Goal: Entertainment & Leisure: Consume media (video, audio)

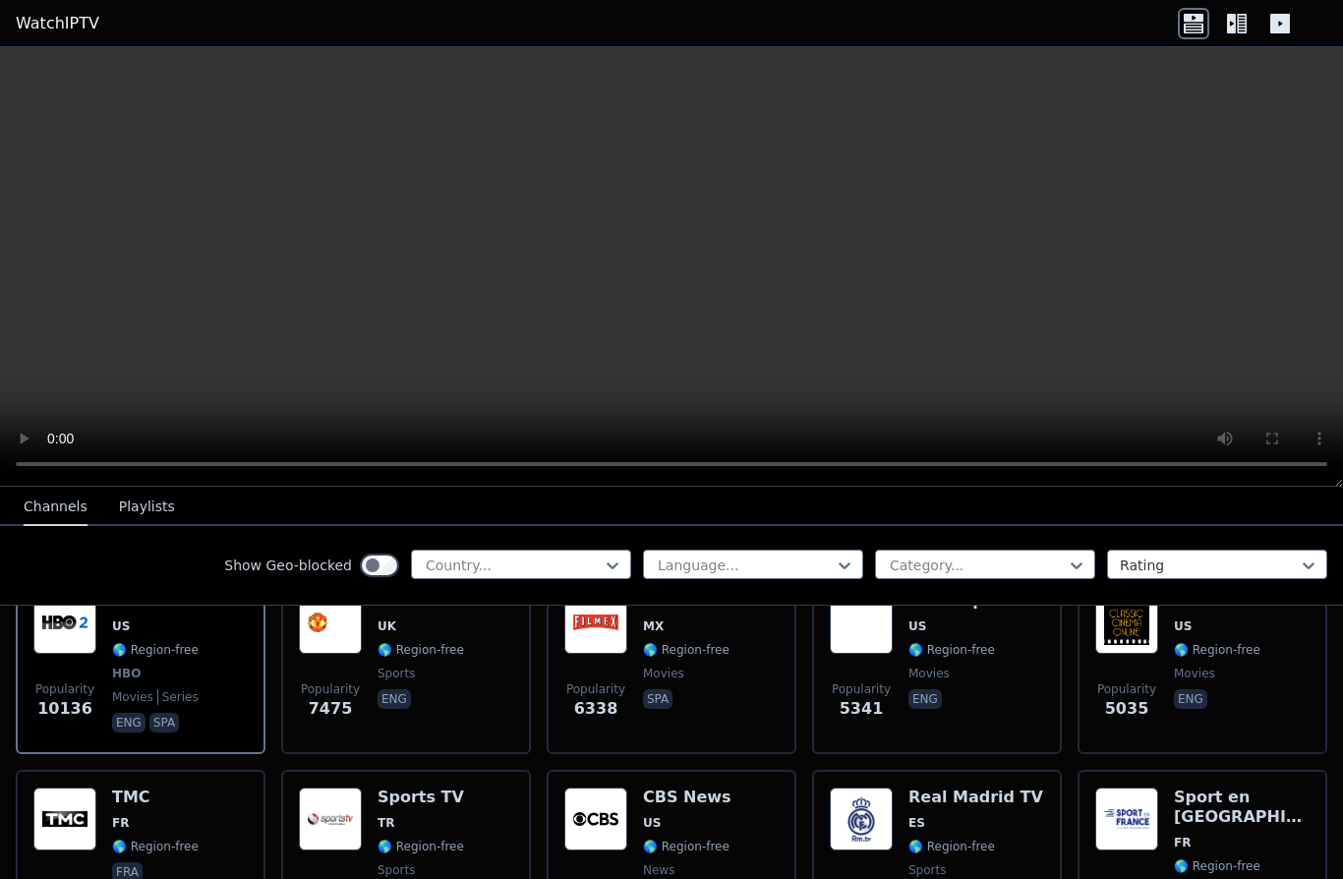
scroll to position [272, 0]
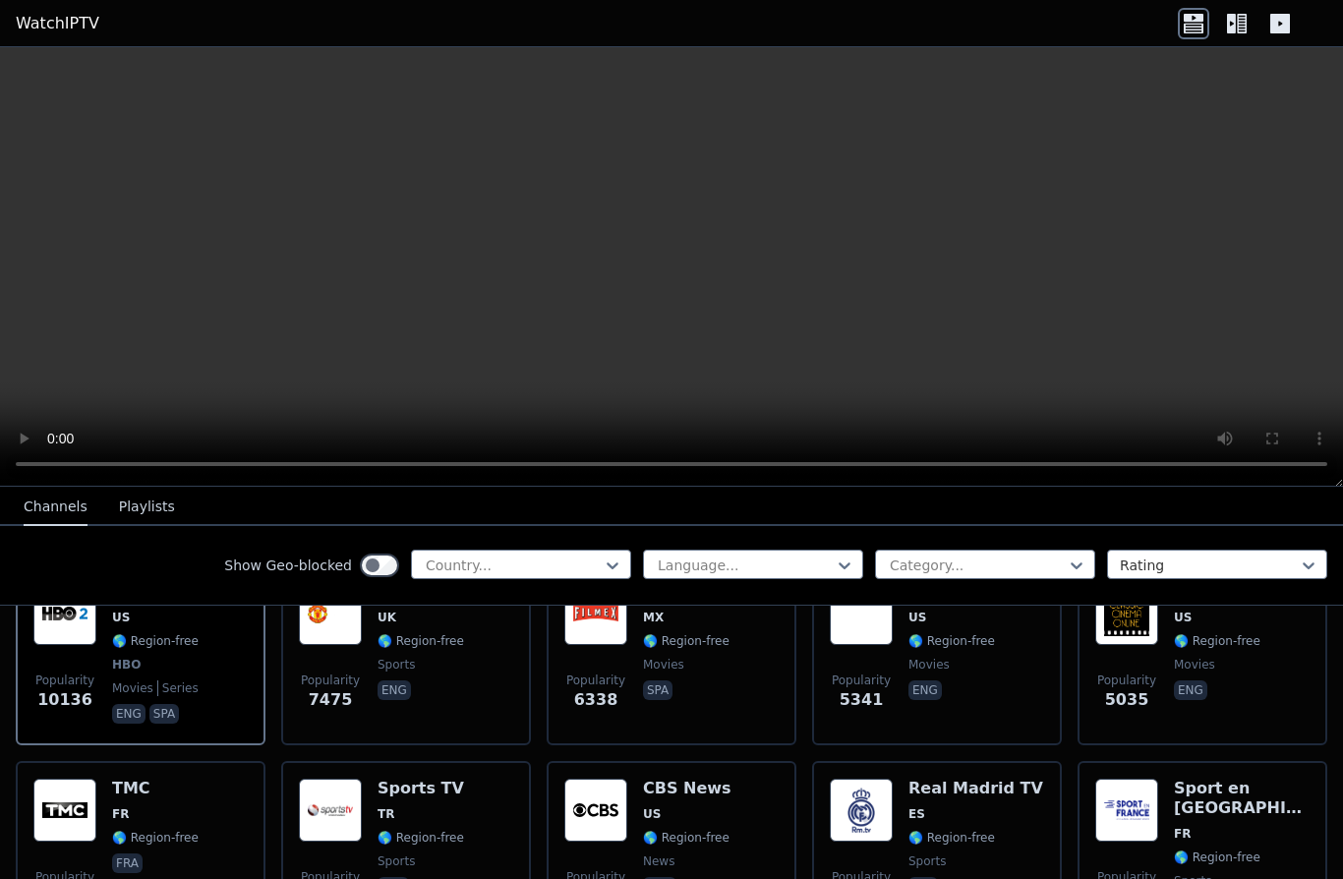
click at [78, 661] on span "Popularity 10136" at bounding box center [64, 692] width 63 height 63
click at [688, 259] on video at bounding box center [671, 266] width 1343 height 439
click at [79, 663] on span "Popularity 10136" at bounding box center [64, 692] width 63 height 63
click at [755, 811] on div "Popularity 3880 CBS News US 🌎 Region-free news eng" at bounding box center [671, 849] width 214 height 142
click at [679, 260] on video at bounding box center [671, 266] width 1343 height 439
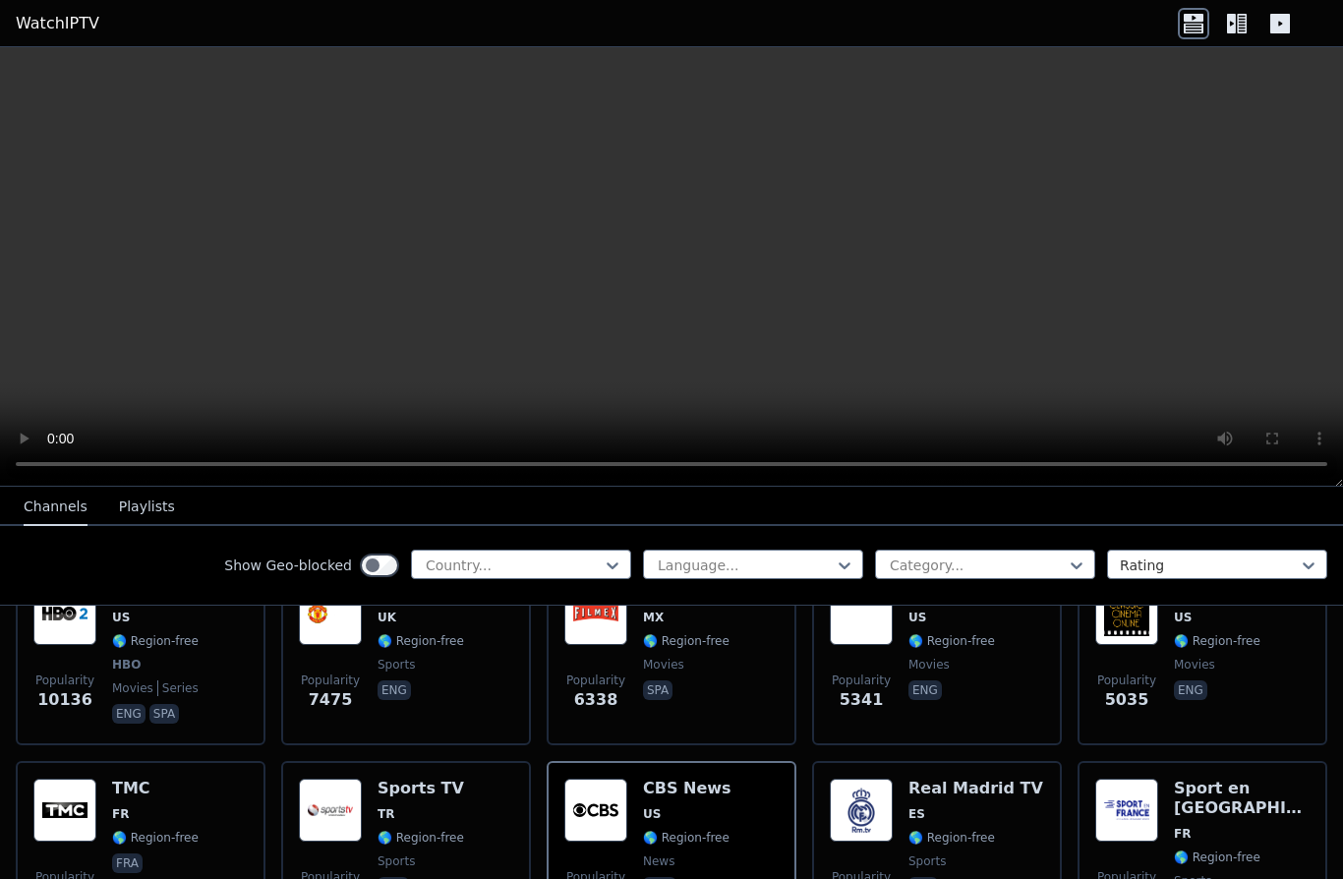
click at [715, 251] on video at bounding box center [671, 266] width 1343 height 439
click at [128, 489] on button "Playlists" at bounding box center [147, 507] width 56 height 37
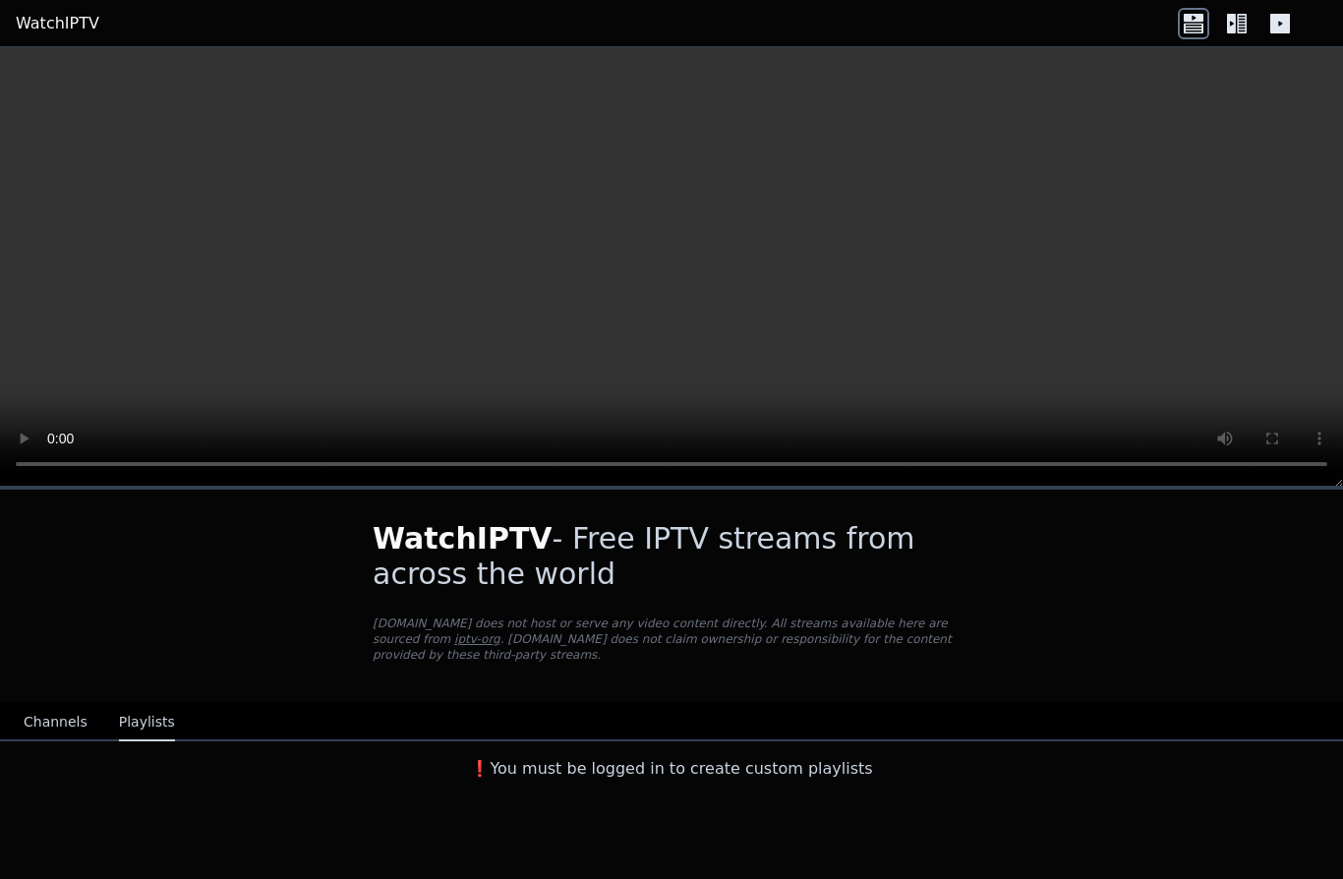
click at [72, 704] on button "Channels" at bounding box center [56, 722] width 64 height 37
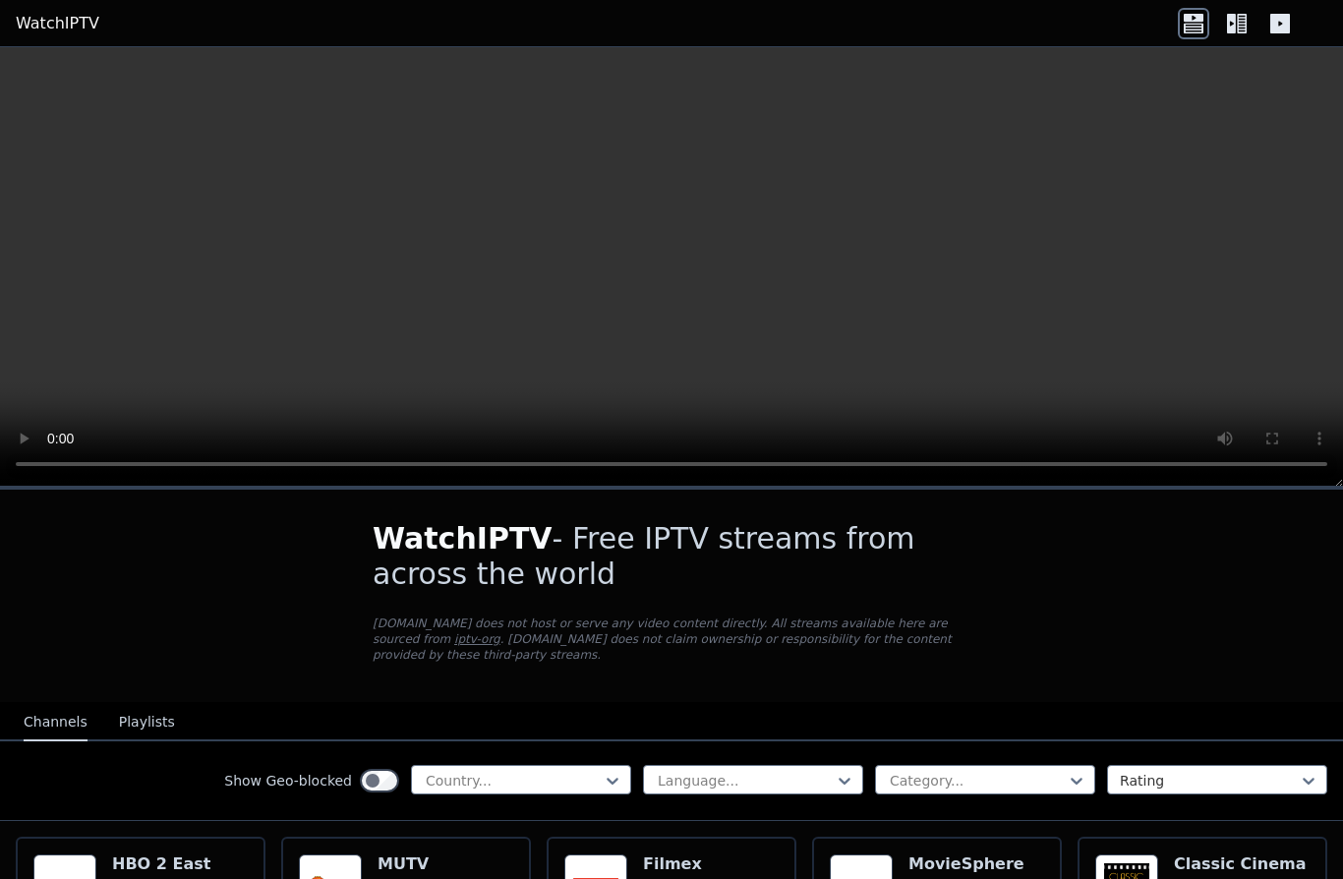
click at [72, 704] on button "Channels" at bounding box center [56, 722] width 64 height 37
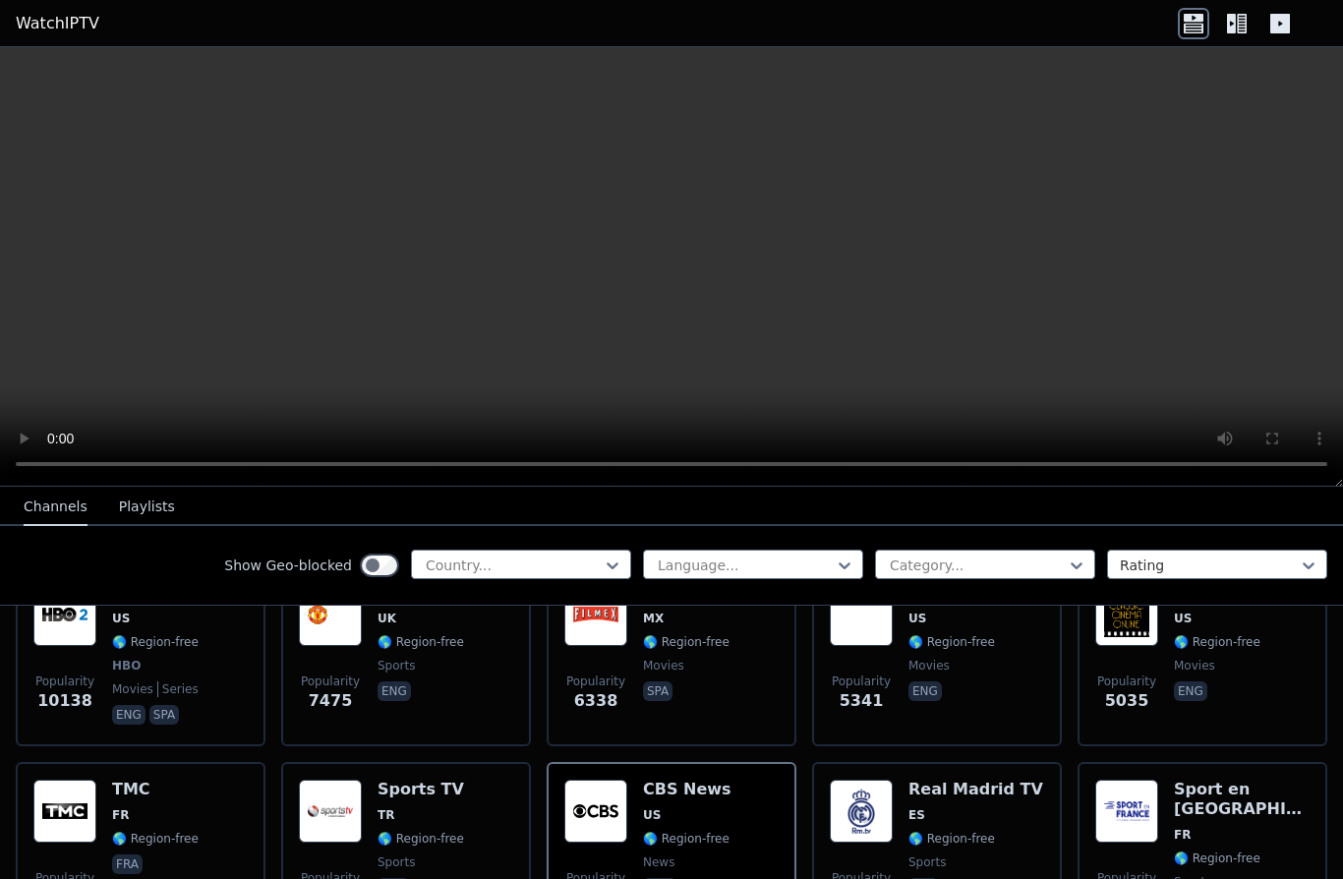
scroll to position [374, 0]
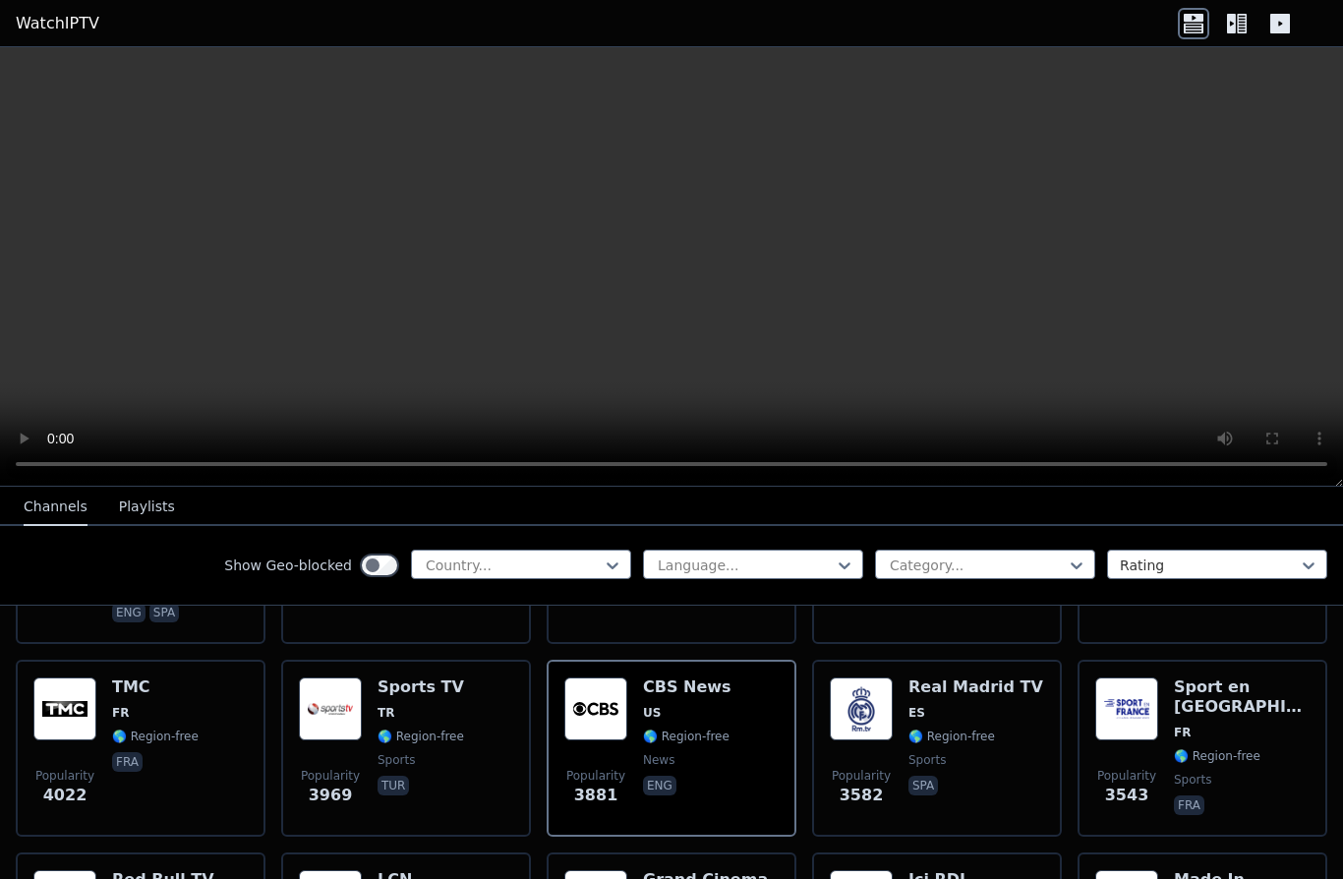
click at [898, 352] on video at bounding box center [671, 266] width 1343 height 439
click at [670, 274] on video at bounding box center [671, 266] width 1343 height 439
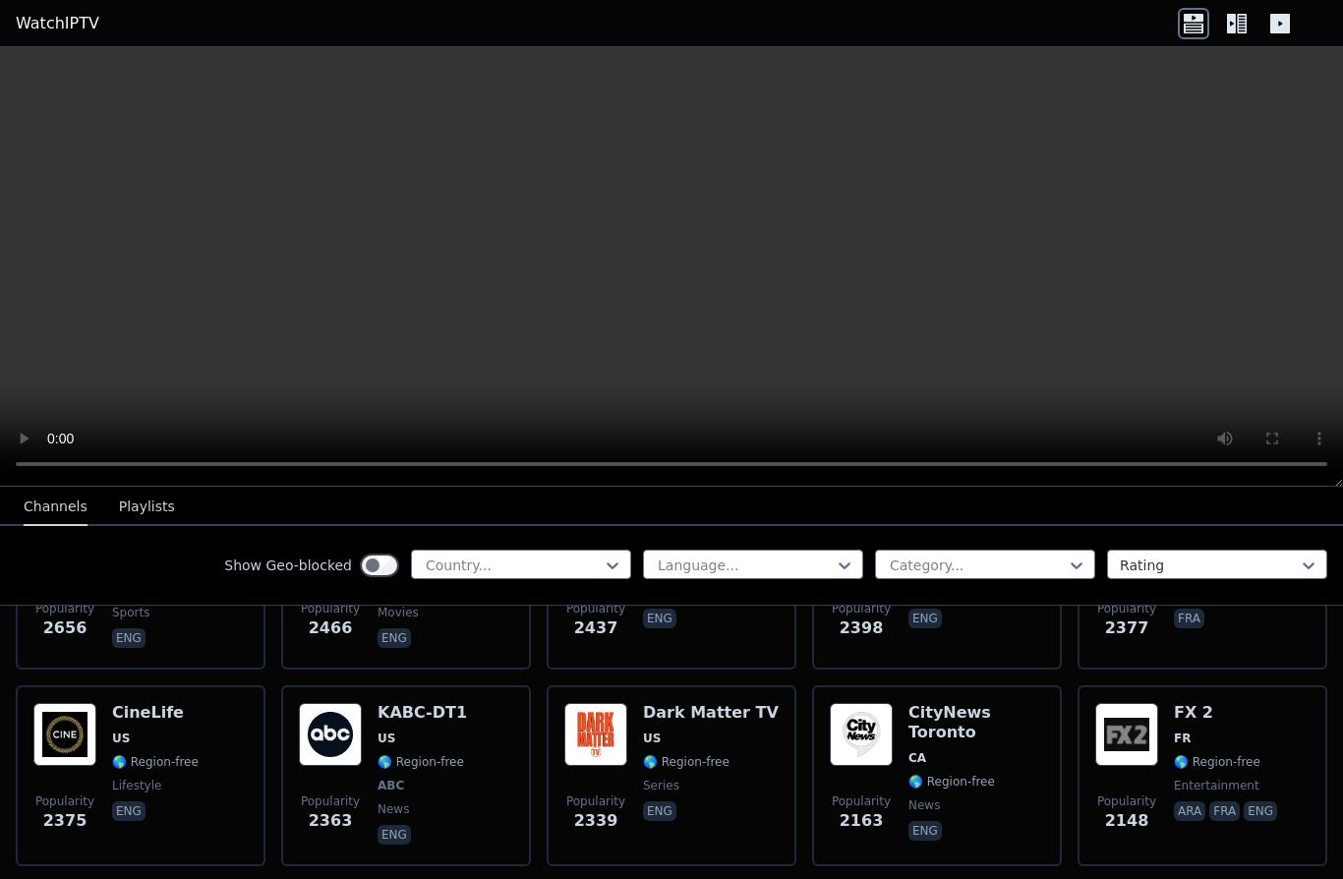
scroll to position [1052, 0]
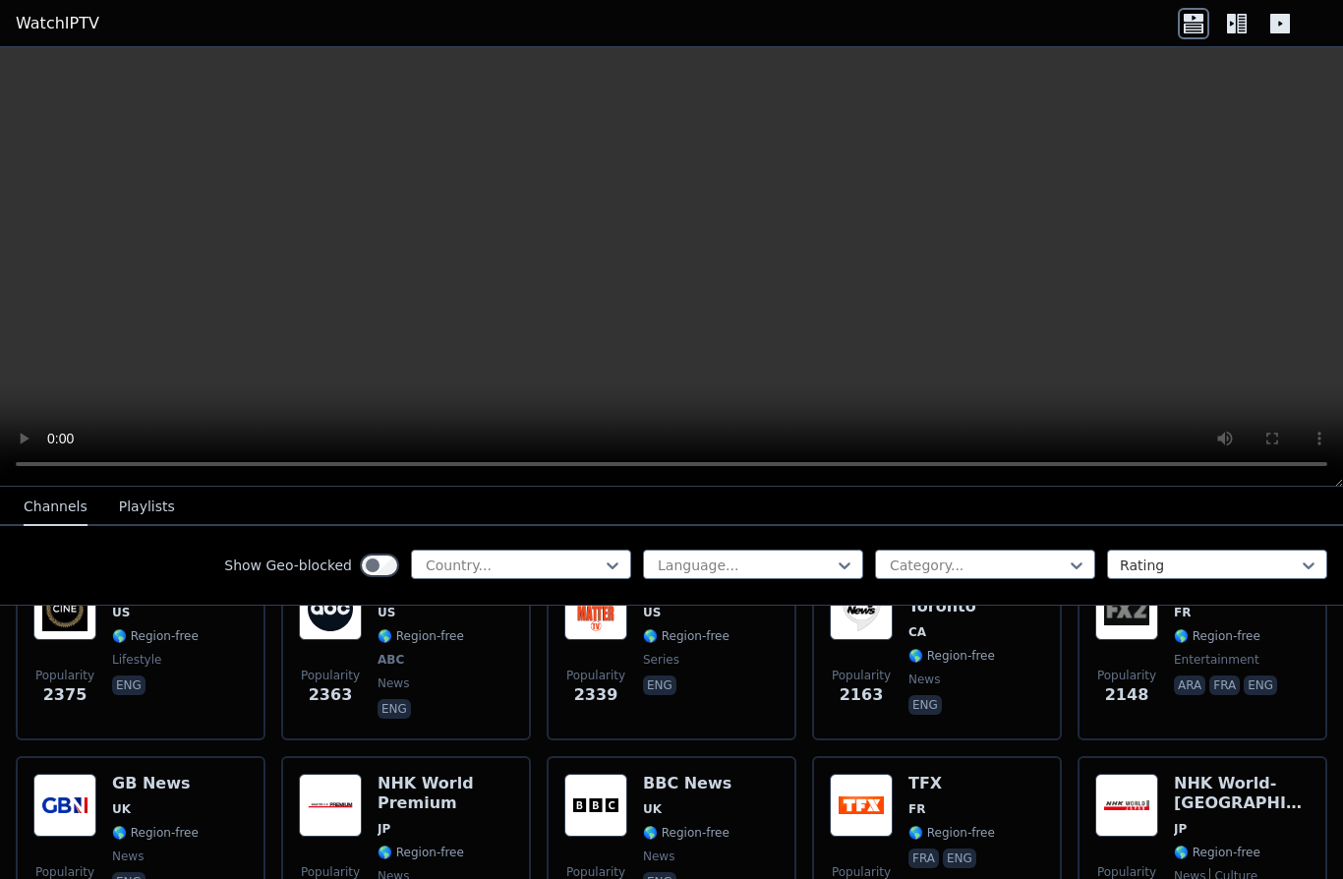
click at [1091, 647] on div "Popularity 2148 FX 2 FR 🌎 Region-free entertainment ara fra eng" at bounding box center [1202, 649] width 250 height 181
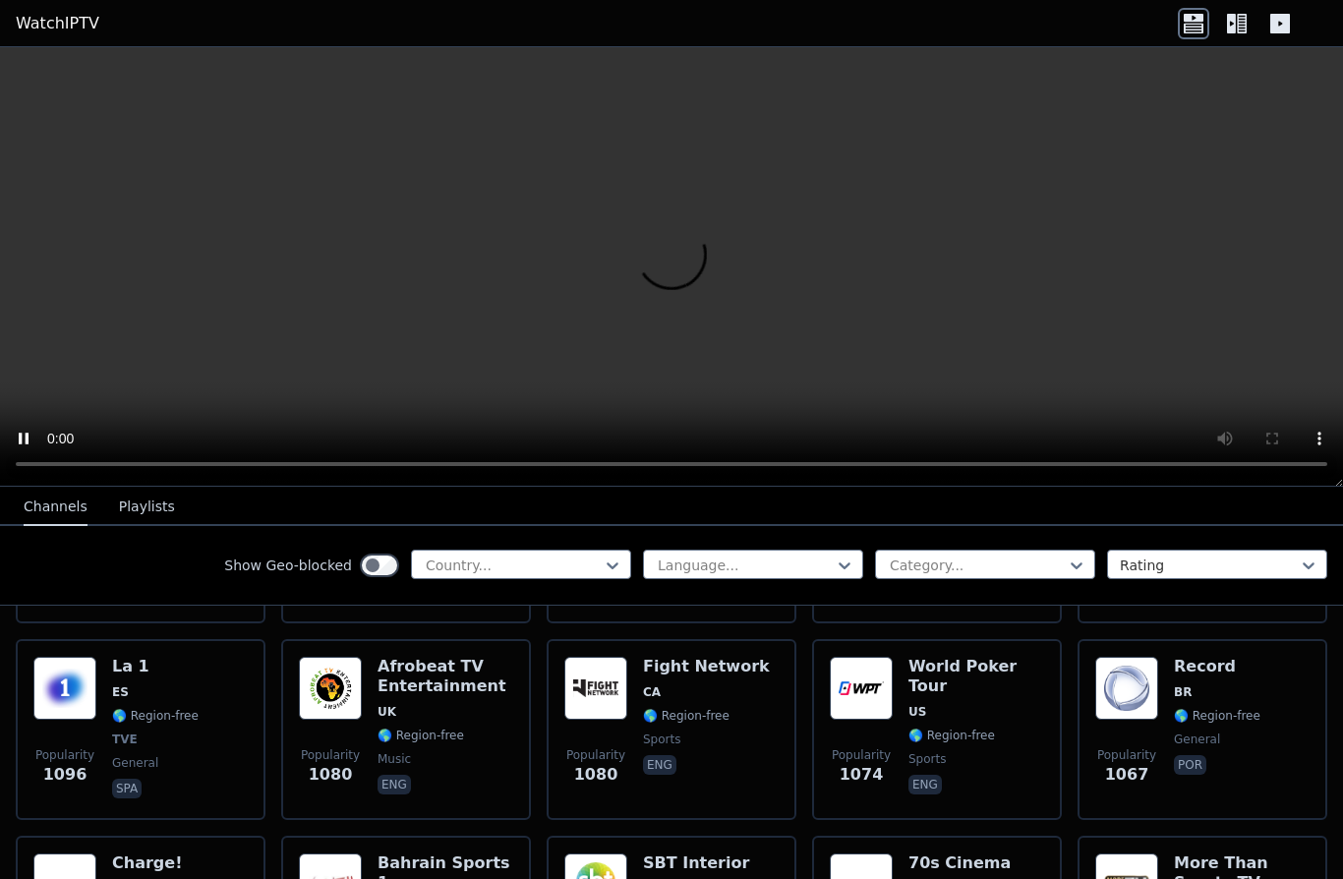
scroll to position [2762, 0]
click at [604, 679] on img at bounding box center [595, 687] width 63 height 63
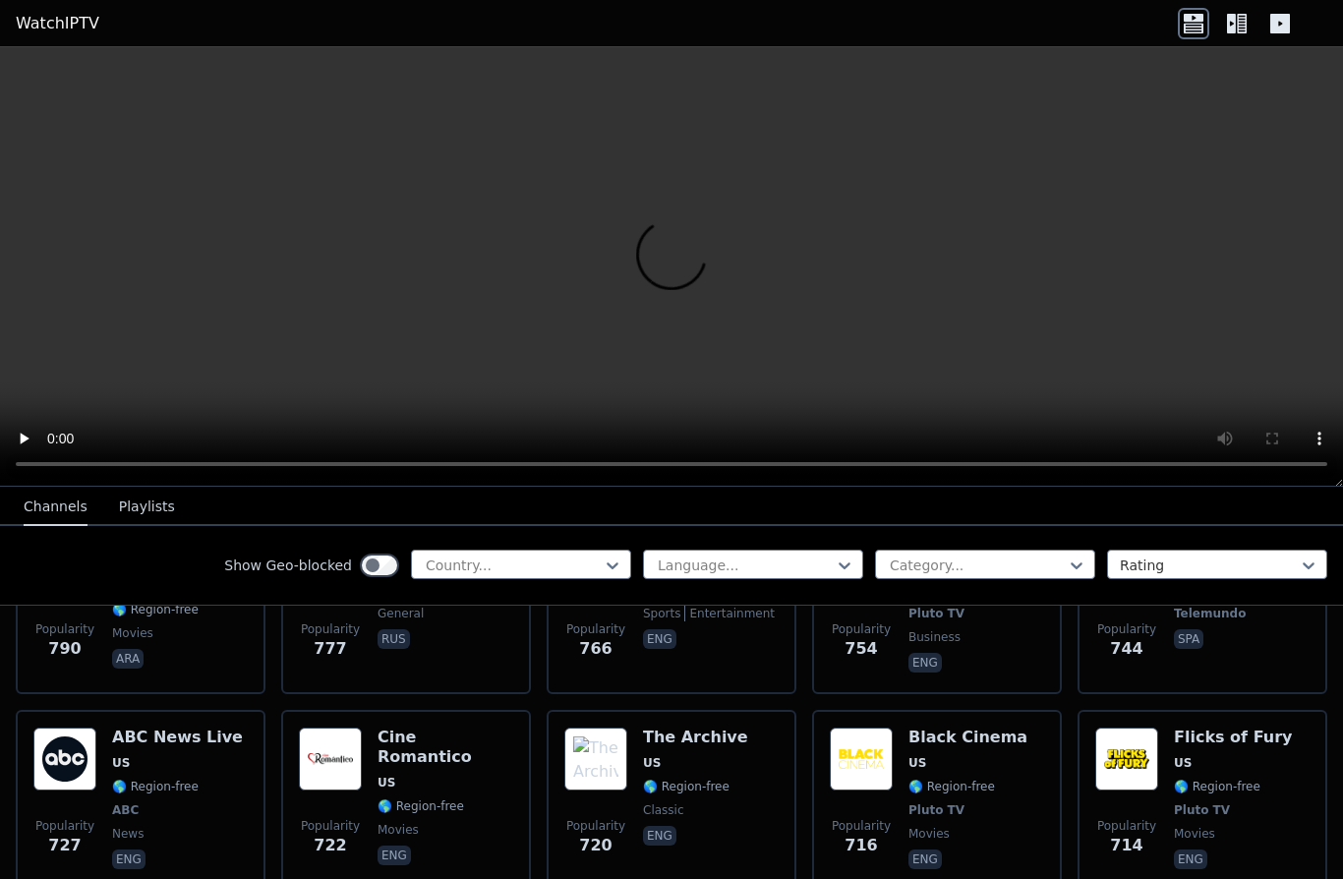
scroll to position [4671, 0]
